Goal: Transaction & Acquisition: Purchase product/service

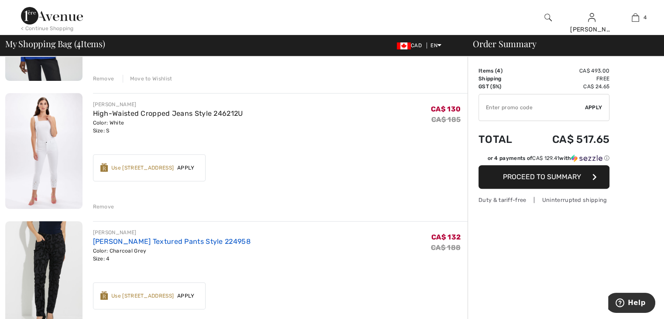
scroll to position [306, 0]
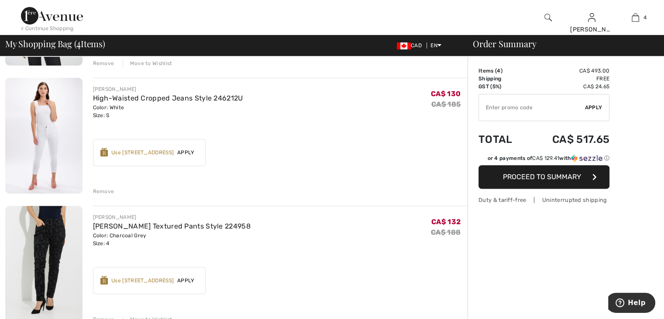
click at [108, 103] on div "Color: White Size: S" at bounding box center [168, 111] width 150 height 16
click at [110, 100] on link "High-Waisted Cropped Jeans Style 246212U" at bounding box center [168, 98] width 150 height 8
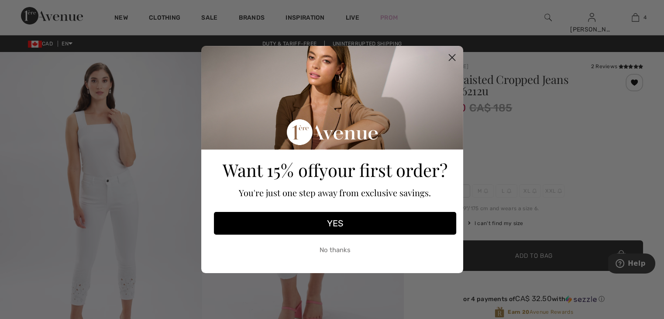
click at [339, 250] on button "No thanks" at bounding box center [335, 250] width 242 height 22
